Goal: Task Accomplishment & Management: Manage account settings

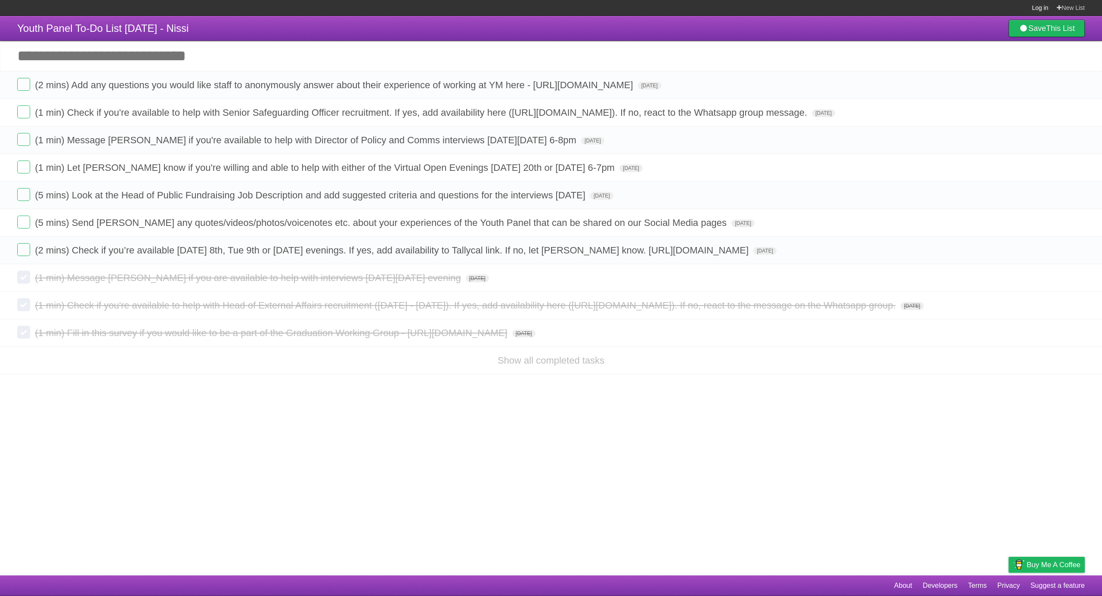
click at [1043, 9] on link "Log in" at bounding box center [1039, 7] width 16 height 15
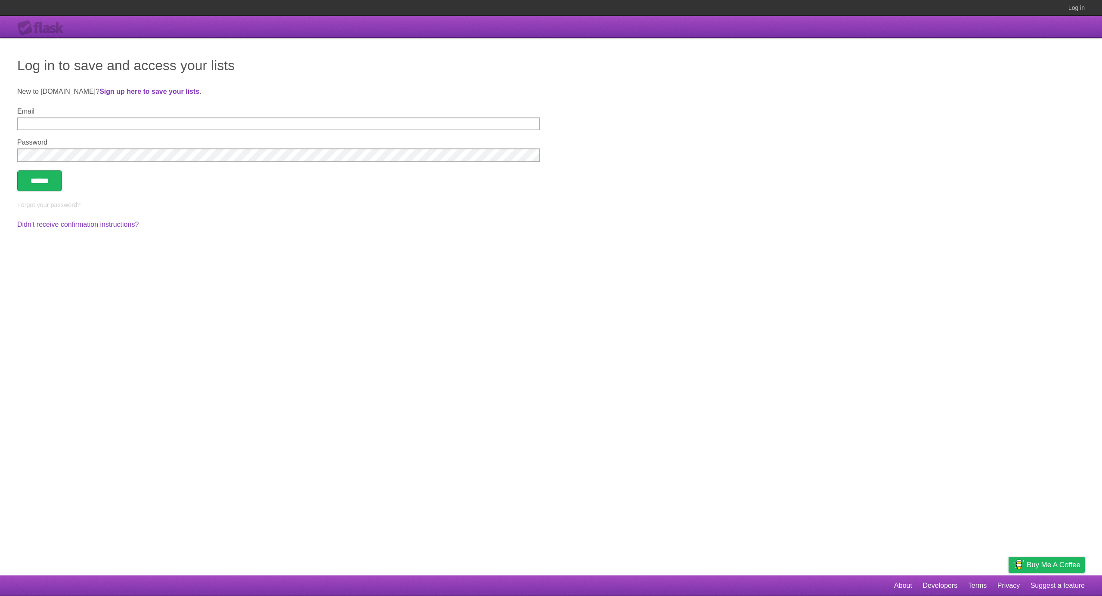
type input "**********"
click at [61, 188] on input "******" at bounding box center [39, 180] width 45 height 21
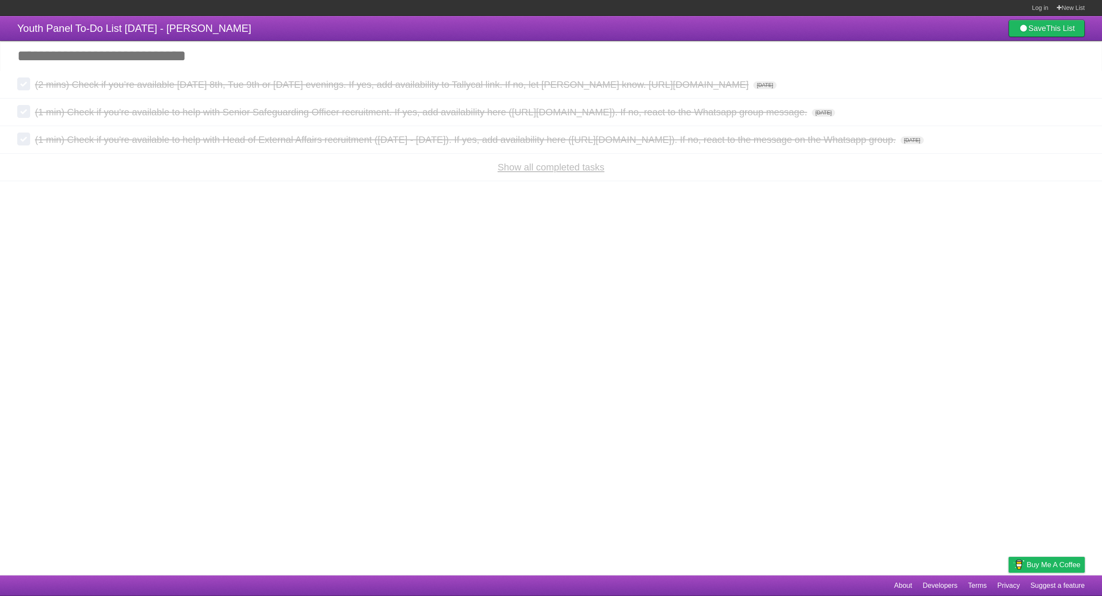
click at [534, 172] on link "Show all completed tasks" at bounding box center [550, 167] width 107 height 11
